Goal: Task Accomplishment & Management: Complete application form

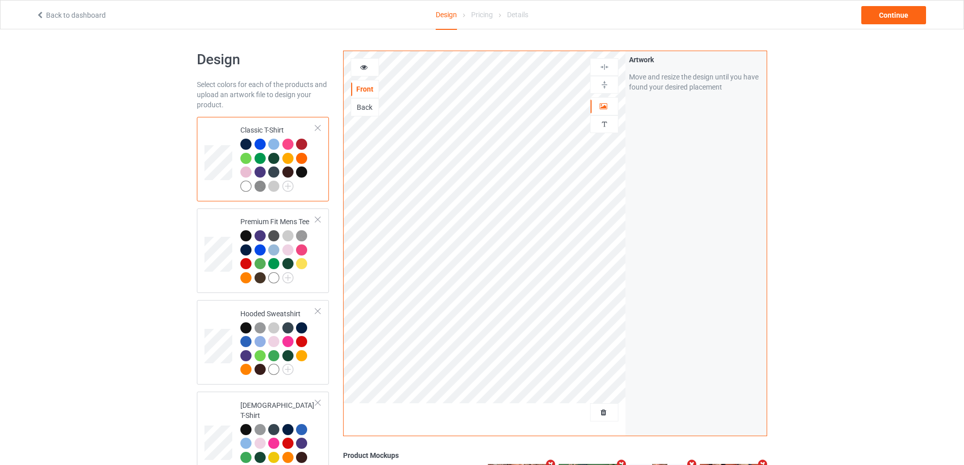
click at [603, 408] on div at bounding box center [603, 412] width 27 height 10
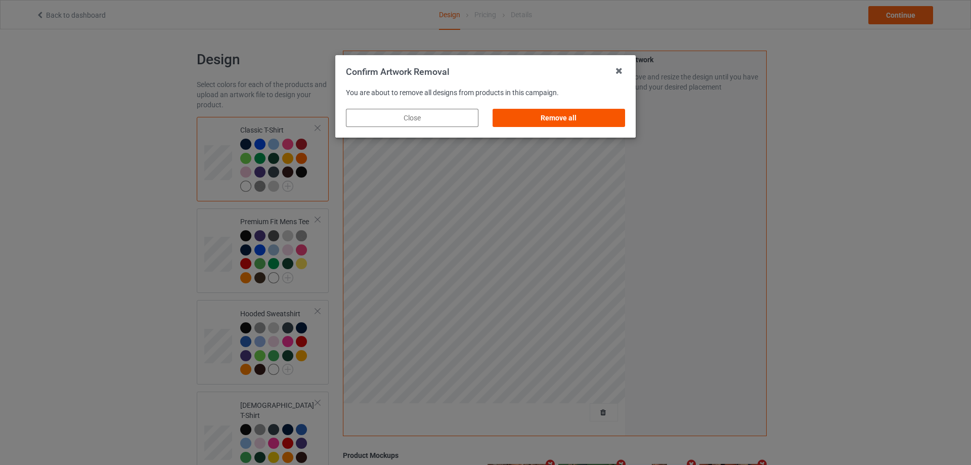
click at [593, 113] on div "Remove all" at bounding box center [559, 118] width 133 height 18
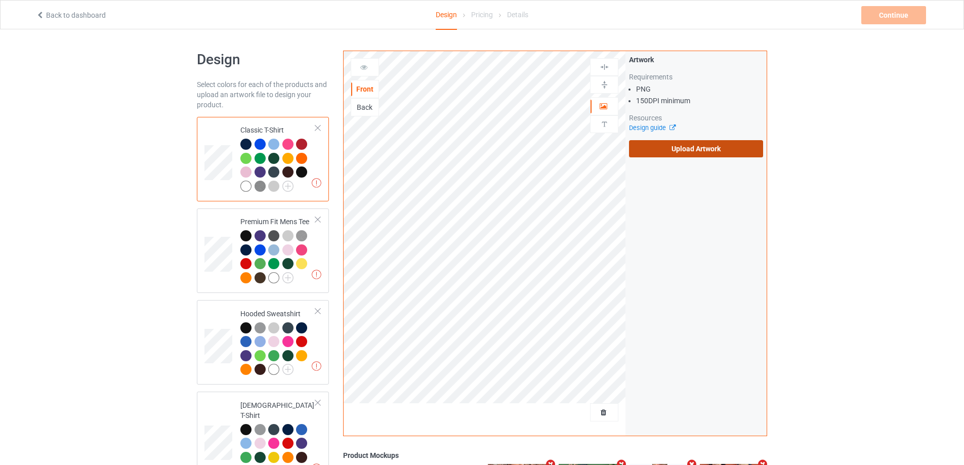
click at [659, 150] on label "Upload Artwork" at bounding box center [696, 148] width 134 height 17
click at [0, 0] on input "Upload Artwork" at bounding box center [0, 0] width 0 height 0
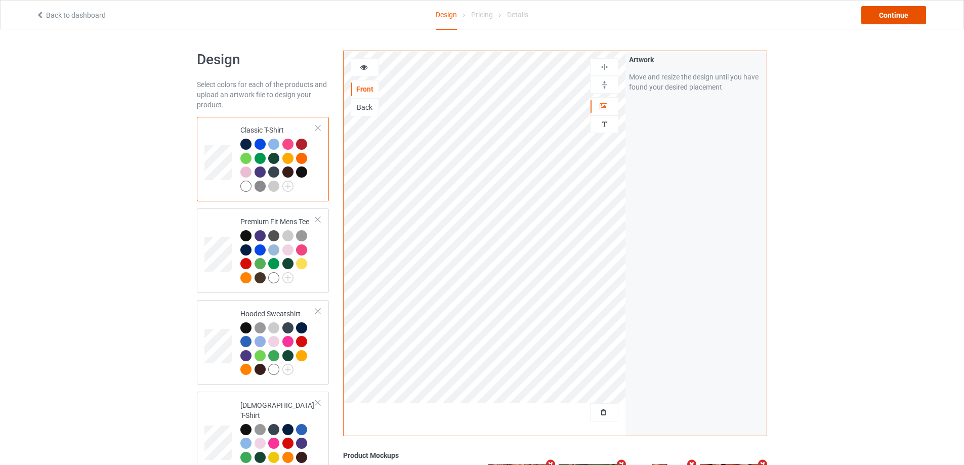
click at [876, 9] on div "Continue" at bounding box center [893, 15] width 65 height 18
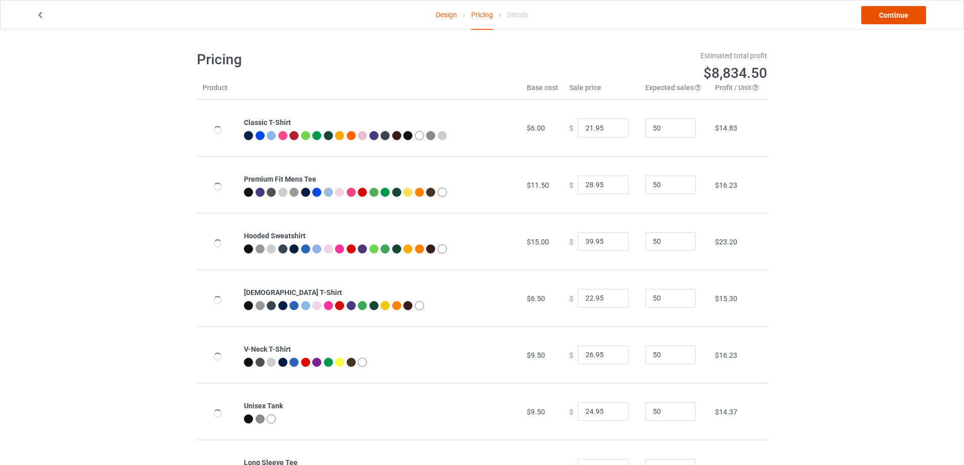
click at [876, 9] on link "Continue" at bounding box center [893, 15] width 65 height 18
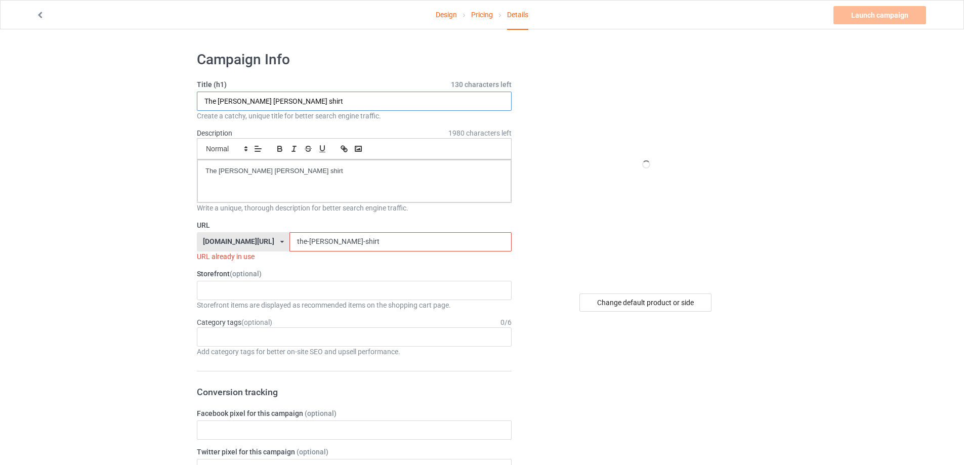
drag, startPoint x: 214, startPoint y: 101, endPoint x: 119, endPoint y: 102, distance: 95.1
paste input "I have never been a member of kneecap"
type input "I have never been a member of kneecap shirt"
drag, startPoint x: 273, startPoint y: 172, endPoint x: 176, endPoint y: 195, distance: 99.9
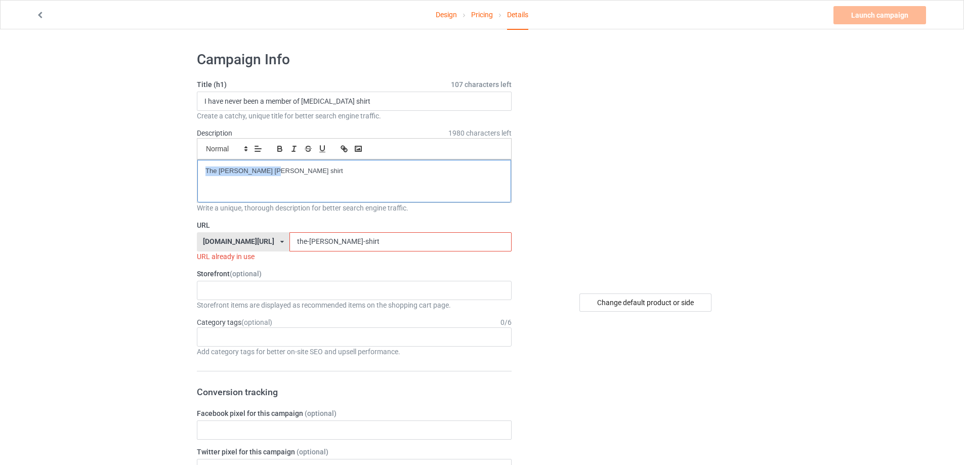
paste div
drag, startPoint x: 262, startPoint y: 241, endPoint x: 207, endPoint y: 239, distance: 54.7
paste input "i-have-never-been-a-member-of-kneecap"
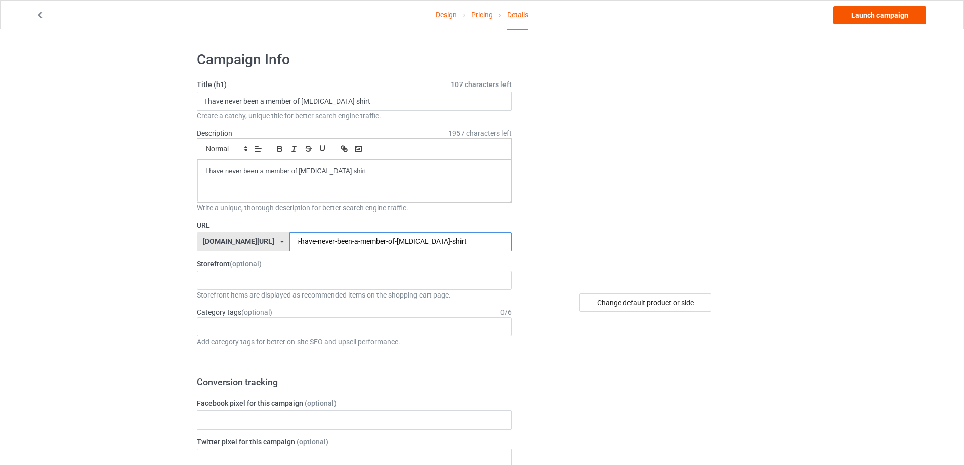
type input "i-have-never-been-a-member-of-kneecap-shirt"
click at [902, 18] on link "Launch campaign" at bounding box center [879, 15] width 93 height 18
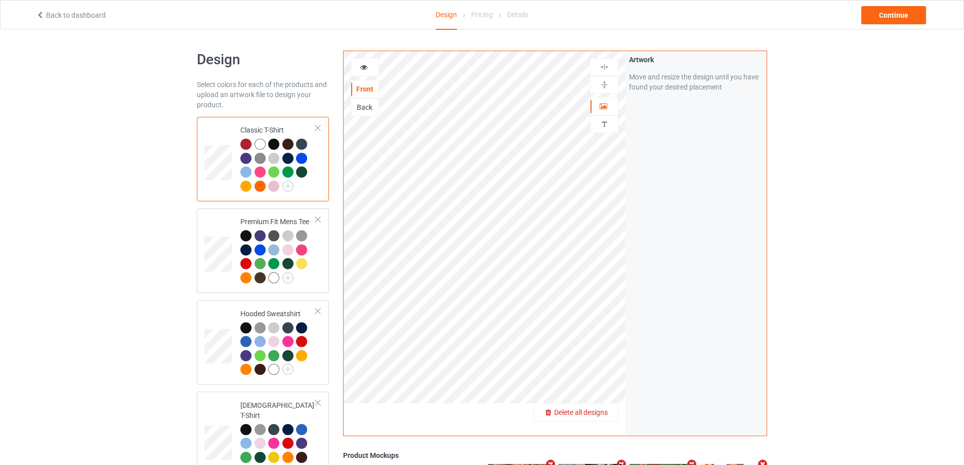
click at [597, 411] on span "Delete all designs" at bounding box center [581, 412] width 54 height 8
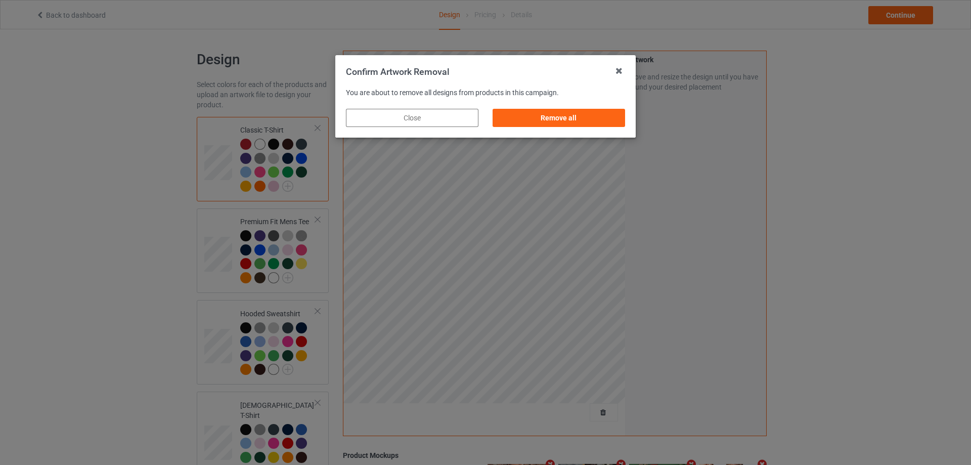
drag, startPoint x: 603, startPoint y: 117, endPoint x: 613, endPoint y: 119, distance: 10.4
click at [603, 118] on div "Remove all" at bounding box center [559, 118] width 133 height 18
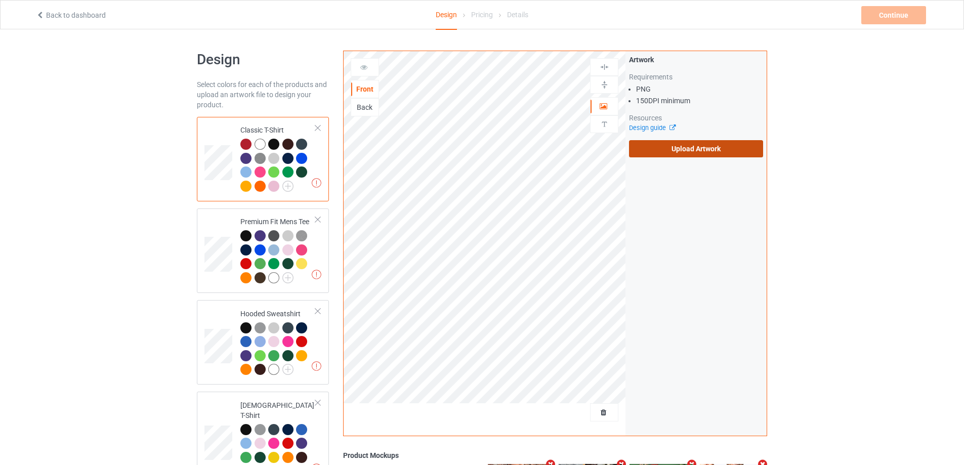
click at [657, 142] on label "Upload Artwork" at bounding box center [696, 148] width 134 height 17
click at [0, 0] on input "Upload Artwork" at bounding box center [0, 0] width 0 height 0
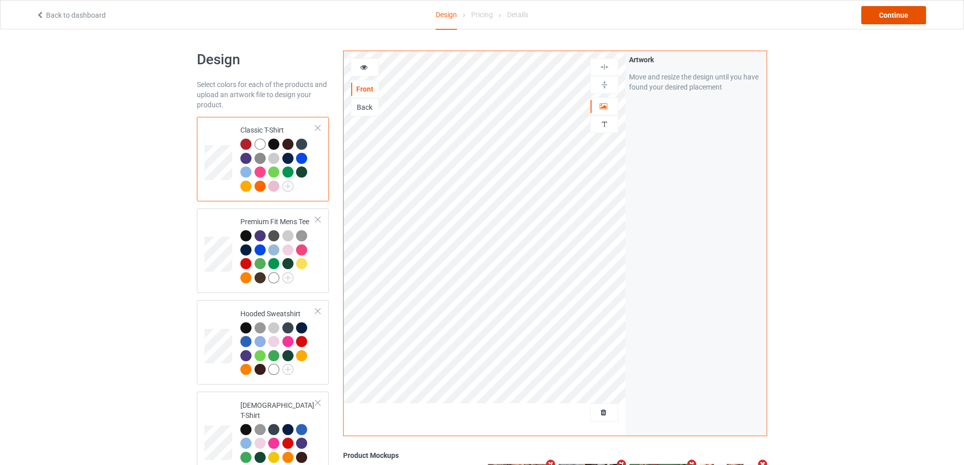
click at [906, 20] on div "Continue" at bounding box center [893, 15] width 65 height 18
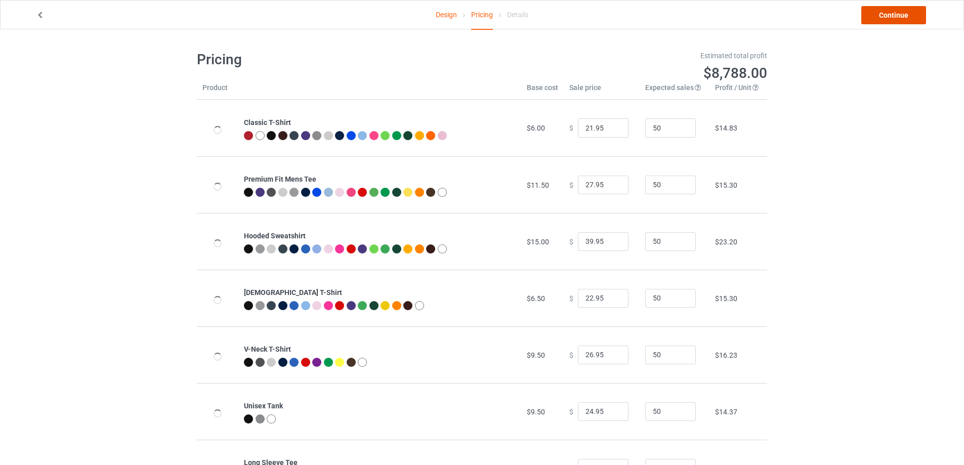
click at [905, 20] on link "Continue" at bounding box center [893, 15] width 65 height 18
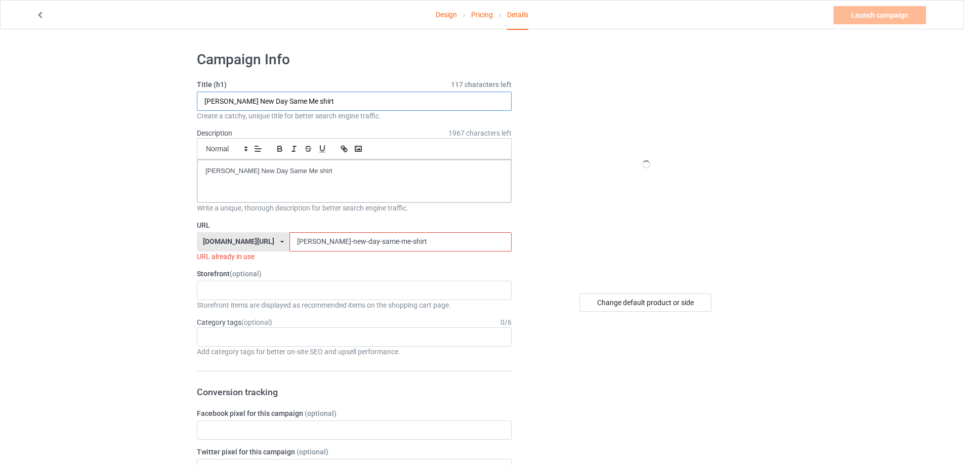
paste input "Alpha Wolf Devil Boombox"
type input "Alpha Wolf Devil Boombox shirt"
drag, startPoint x: 345, startPoint y: 174, endPoint x: 116, endPoint y: 195, distance: 229.7
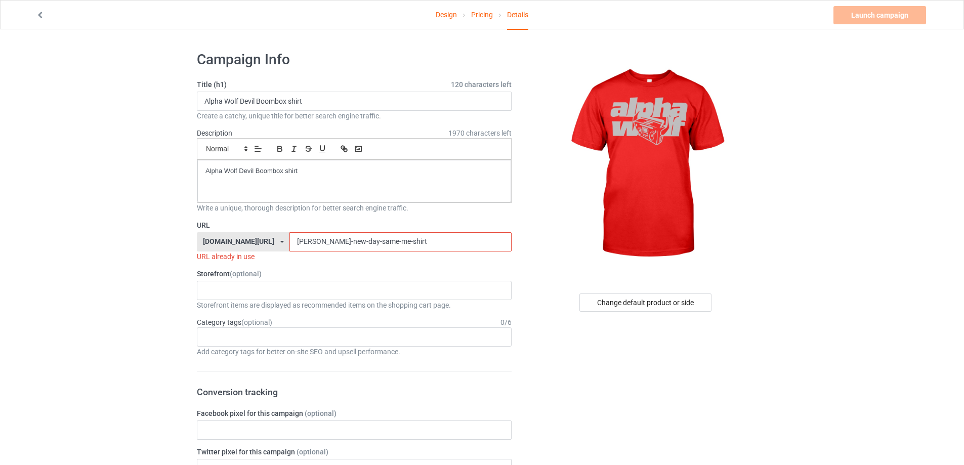
click at [395, 240] on input "[PERSON_NAME]-new-day-same-me-shirt" at bounding box center [400, 241] width 222 height 19
paste input "alpha-wolf-devil-boombox"
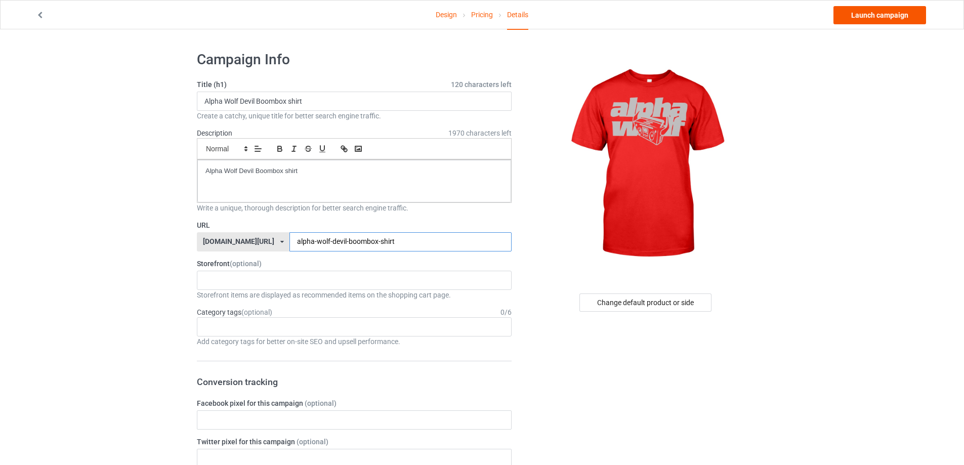
type input "alpha-wolf-devil-boombox-shirt"
click at [902, 17] on link "Launch campaign" at bounding box center [879, 15] width 93 height 18
